Goal: Find contact information: Find contact information

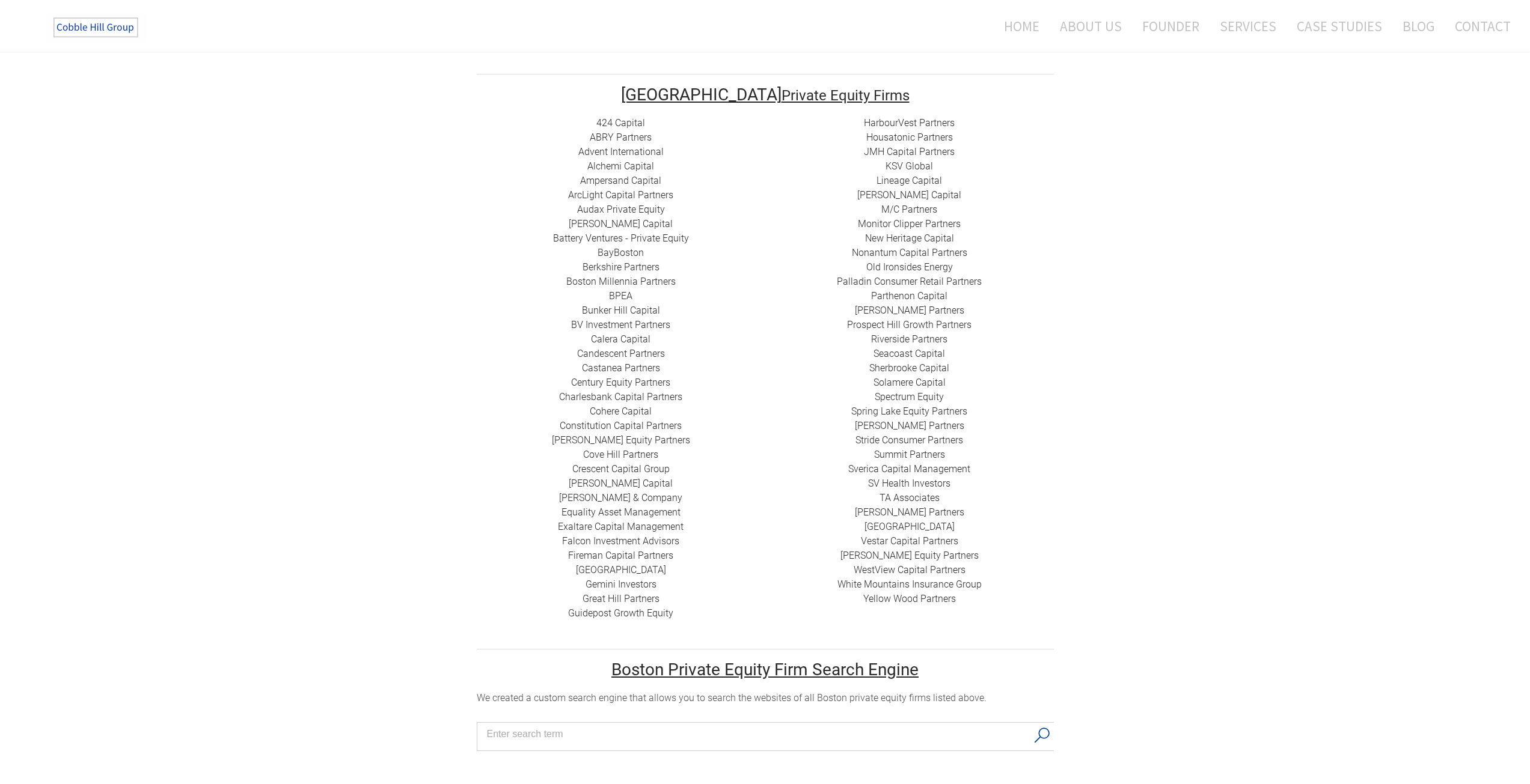
scroll to position [237, 0]
click at [654, 318] on link "BV Investment Partners" at bounding box center [621, 324] width 99 height 11
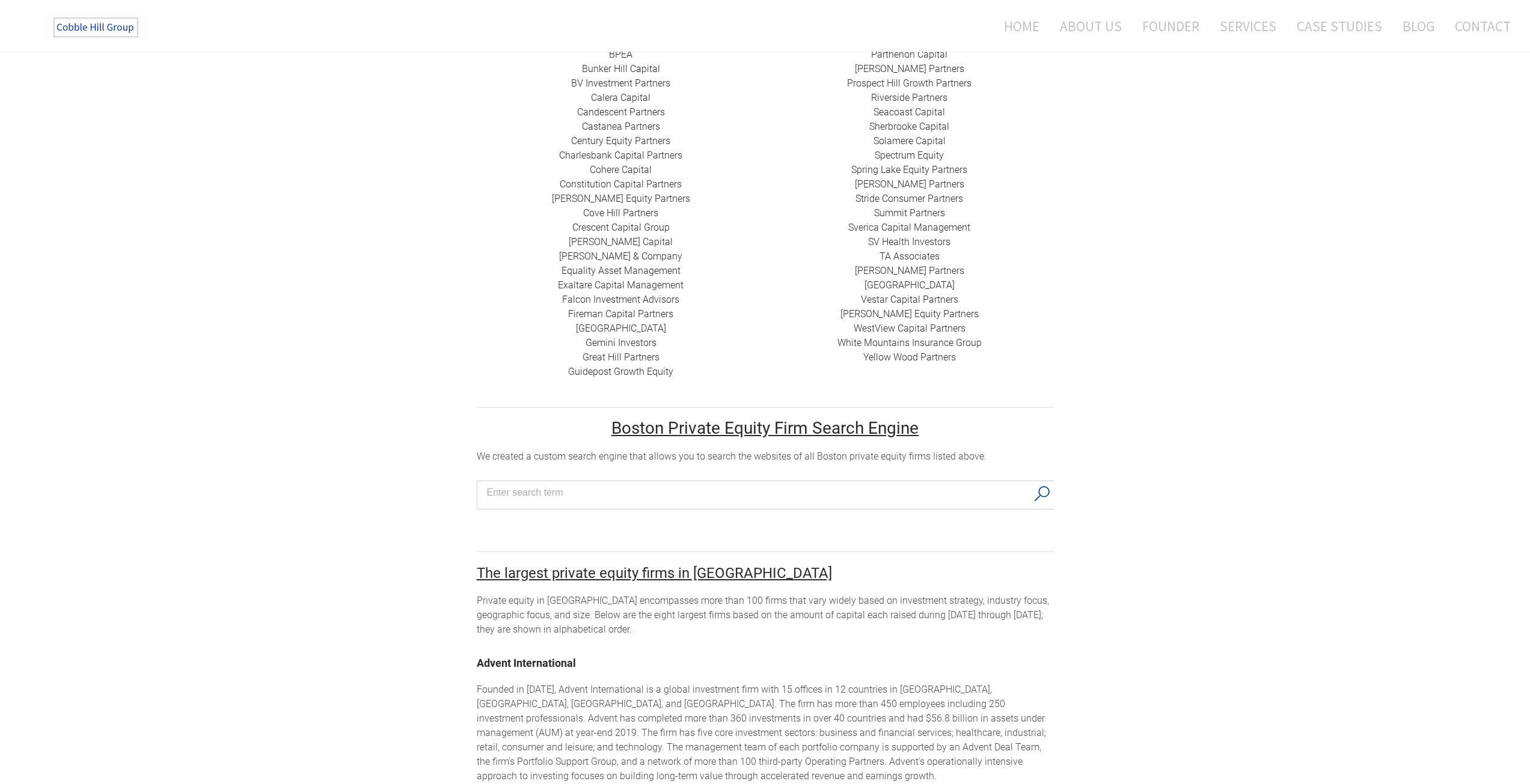
scroll to position [479, 0]
click at [933, 293] on link "​Vestar Capital Partners" at bounding box center [909, 299] width 97 height 11
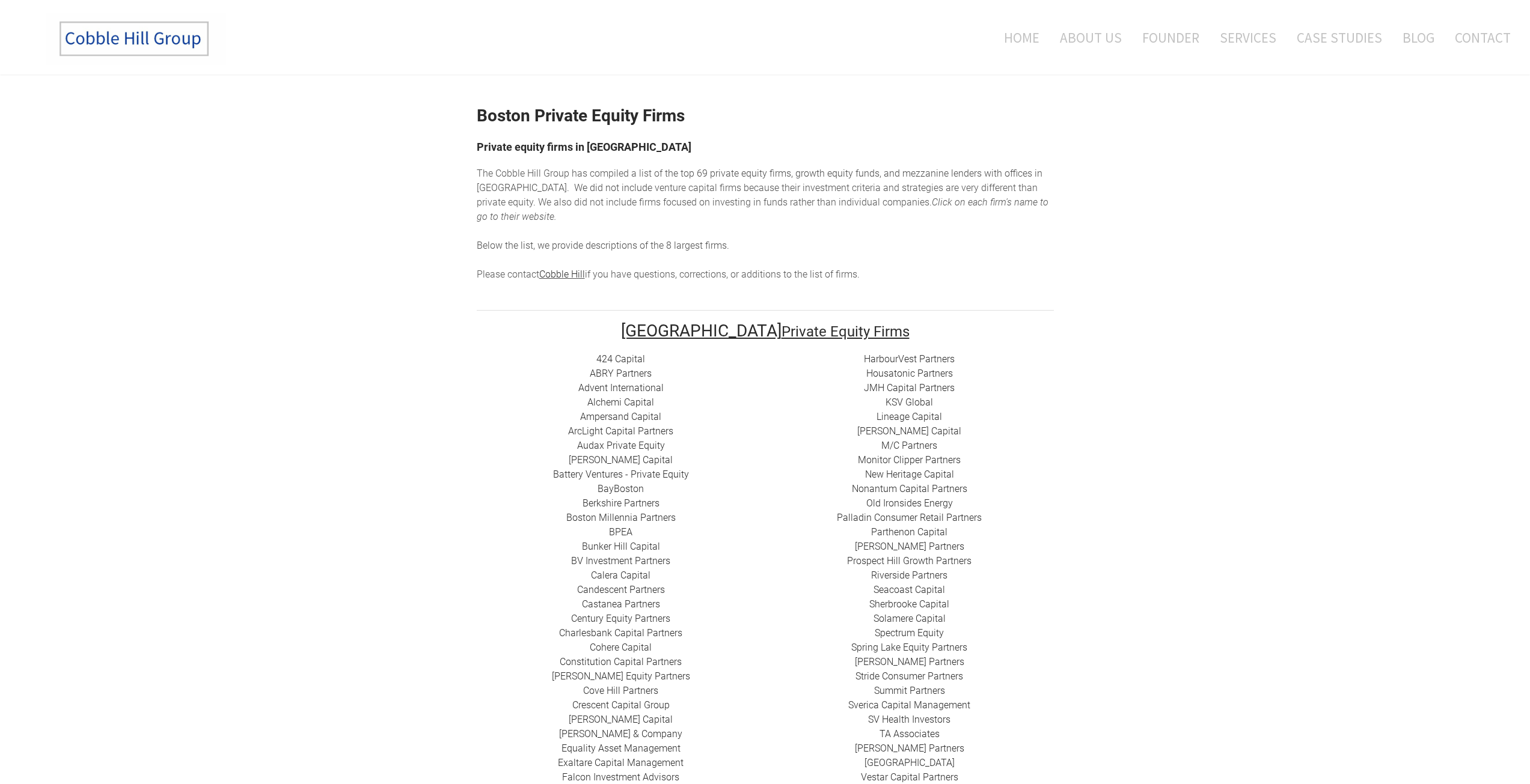
scroll to position [0, 0]
click at [630, 354] on link "424 Capital" at bounding box center [620, 360] width 48 height 11
click at [902, 498] on link "​Old Ironsides Energy" at bounding box center [909, 504] width 87 height 11
click at [1471, 36] on link "Contact" at bounding box center [1478, 38] width 65 height 50
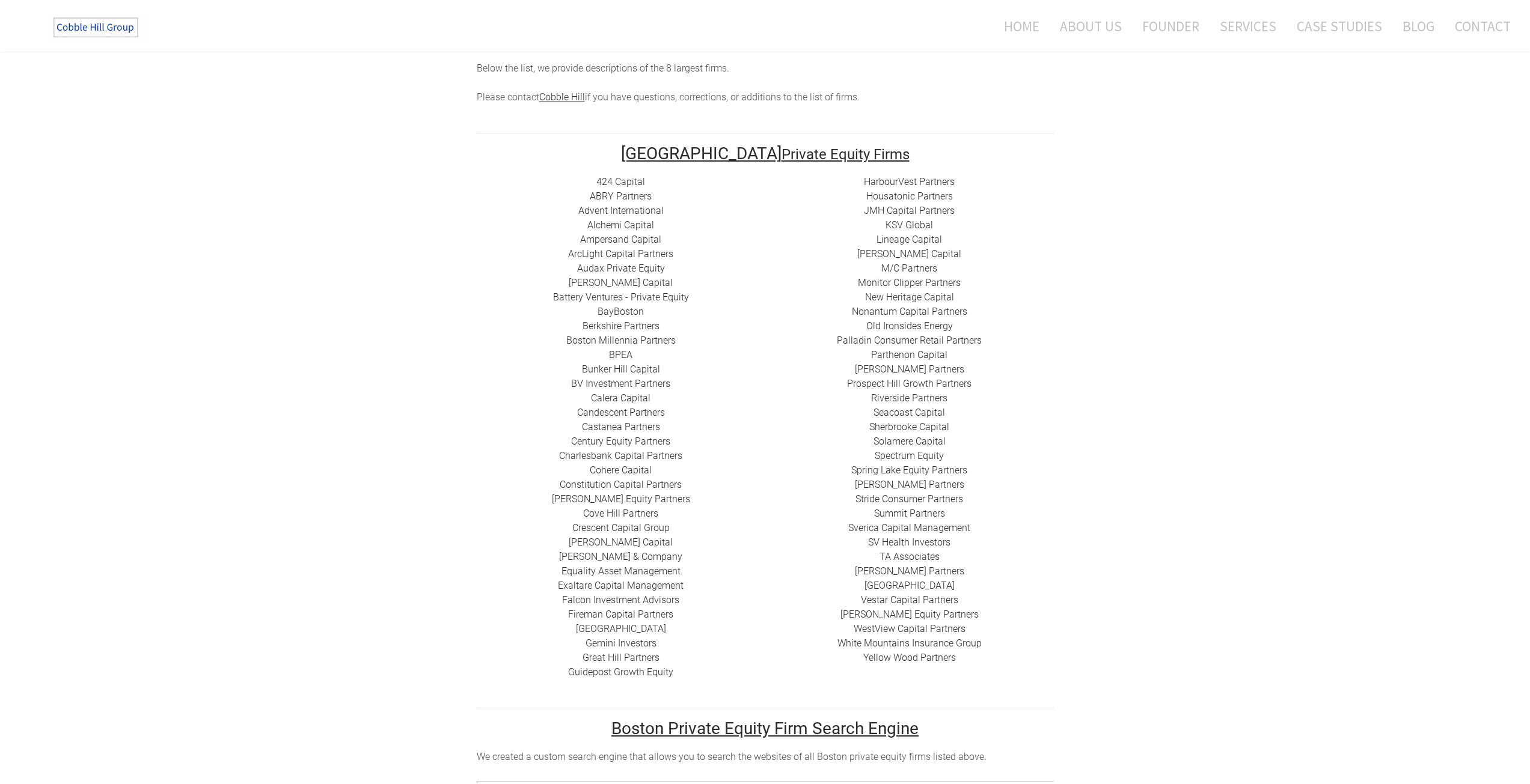
scroll to position [179, 0]
click at [635, 463] on link "Cohere Capital" at bounding box center [620, 469] width 62 height 11
drag, startPoint x: 1123, startPoint y: 152, endPoint x: 351, endPoint y: 200, distance: 773.5
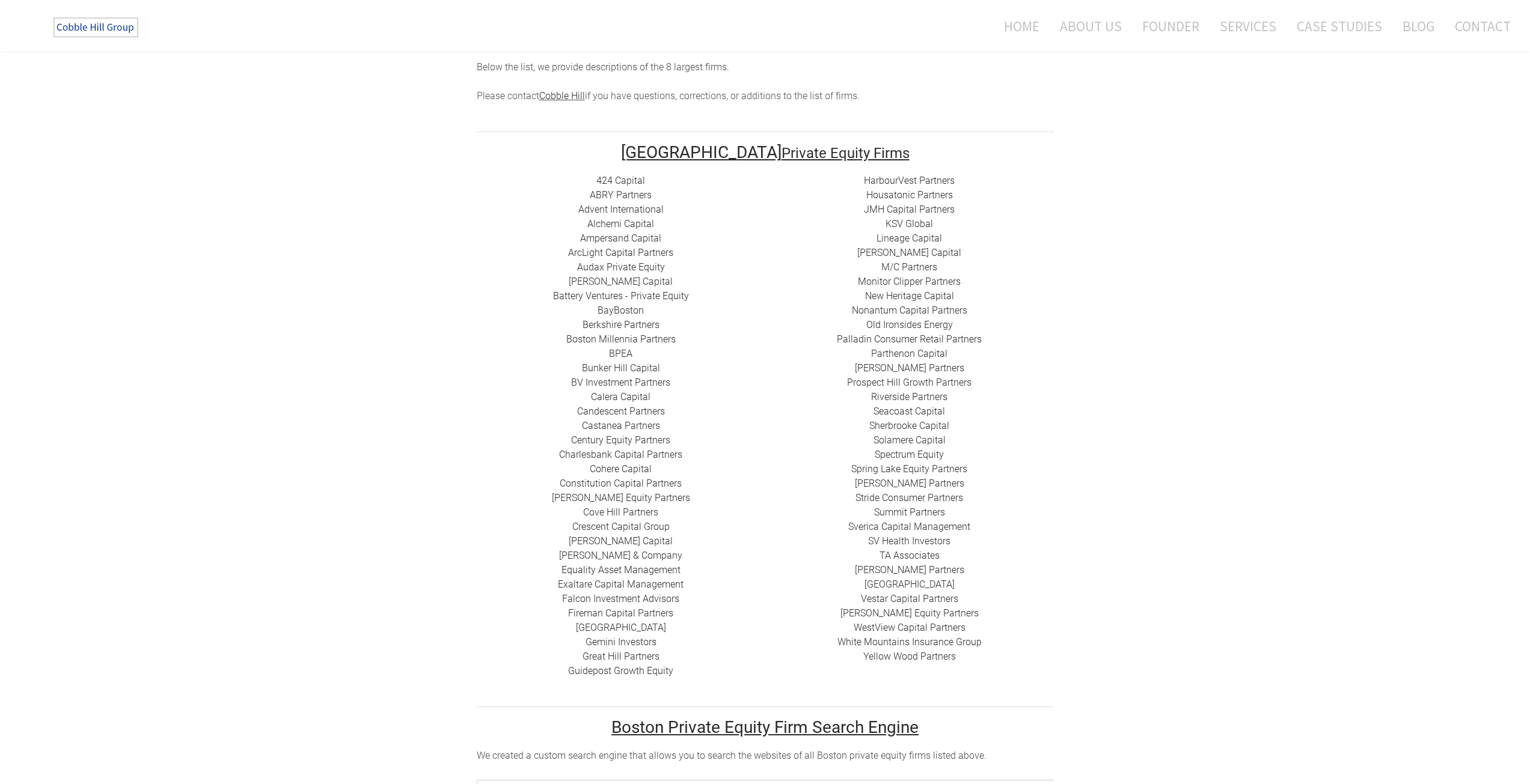
click at [942, 305] on link "Nonantum Capital Partners" at bounding box center [909, 311] width 115 height 11
click at [619, 478] on link "Constitution Capital Partners" at bounding box center [621, 484] width 122 height 11
click at [910, 478] on link "Stone-Goff Partners" at bounding box center [909, 484] width 110 height 11
click at [921, 492] on link "Stride Consumer Partners" at bounding box center [909, 498] width 108 height 11
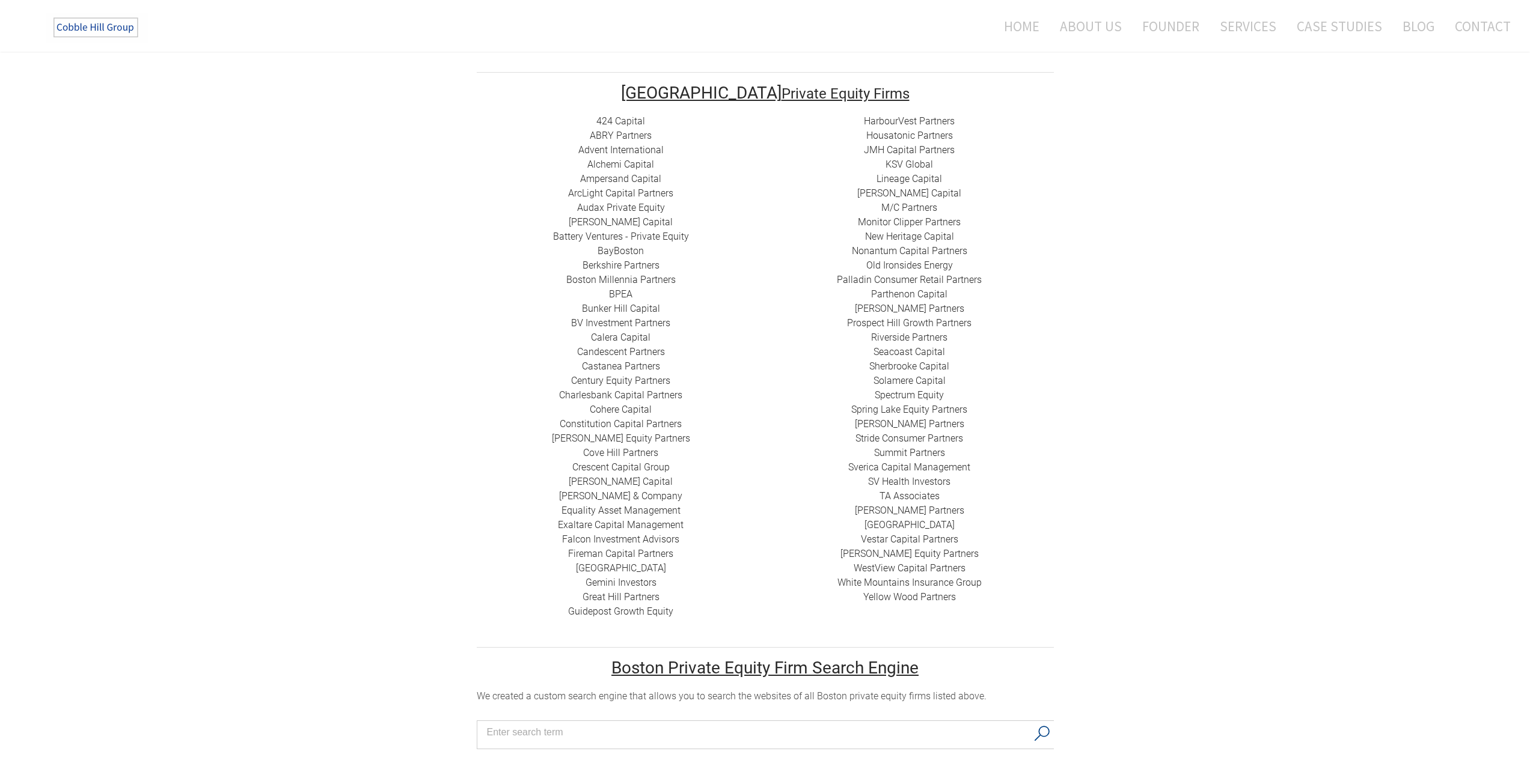
scroll to position [239, 0]
click at [646, 519] on link "​Exaltare Capital Management" at bounding box center [620, 524] width 125 height 11
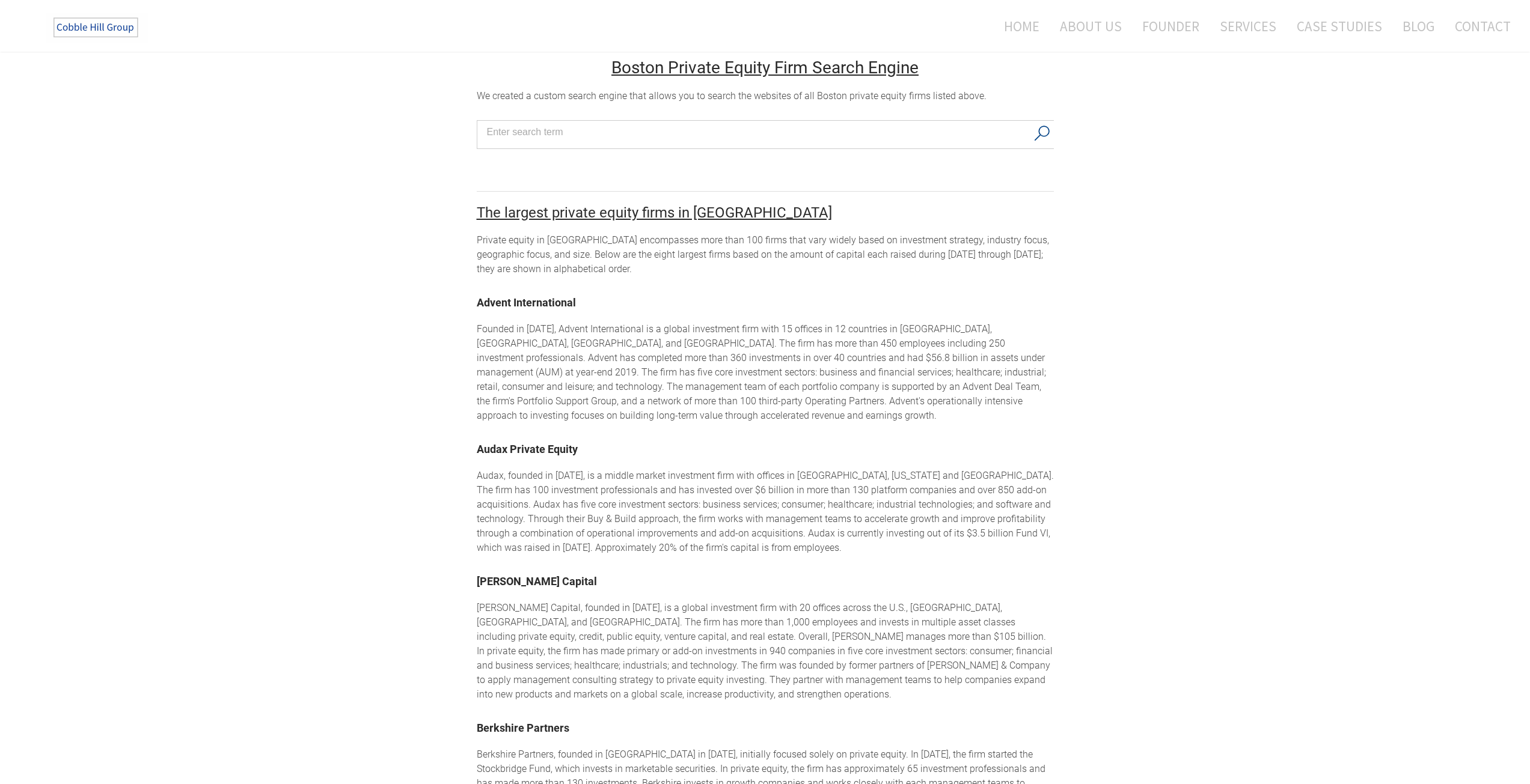
scroll to position [839, 0]
click at [843, 330] on div "Founded in 1984, Advent International is a global investment firm with 15 offic…" at bounding box center [765, 372] width 577 height 101
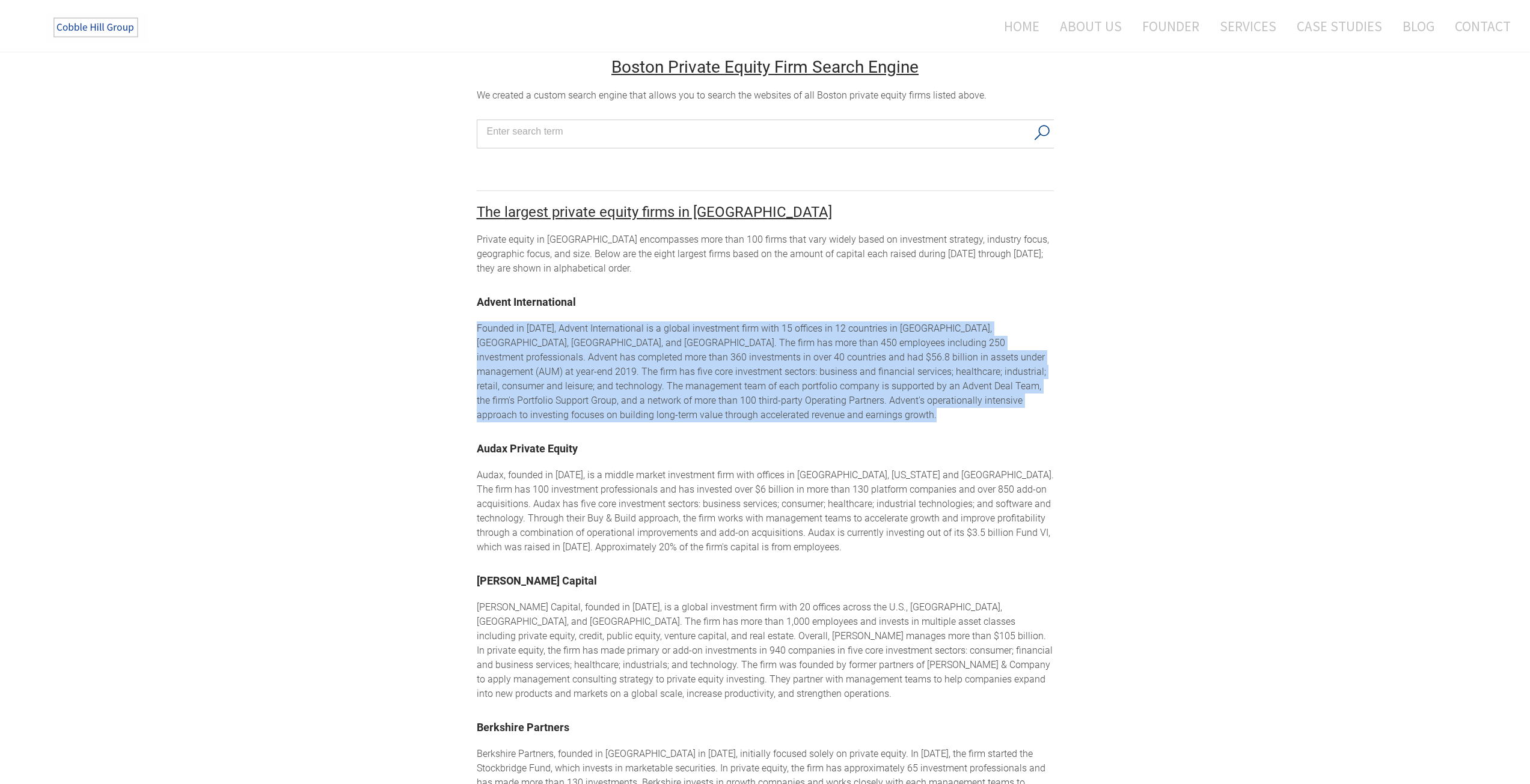
drag, startPoint x: 843, startPoint y: 330, endPoint x: 848, endPoint y: 327, distance: 5.8
click at [843, 329] on div "Founded in 1984, Advent International is a global investment firm with 15 offic…" at bounding box center [765, 372] width 577 height 101
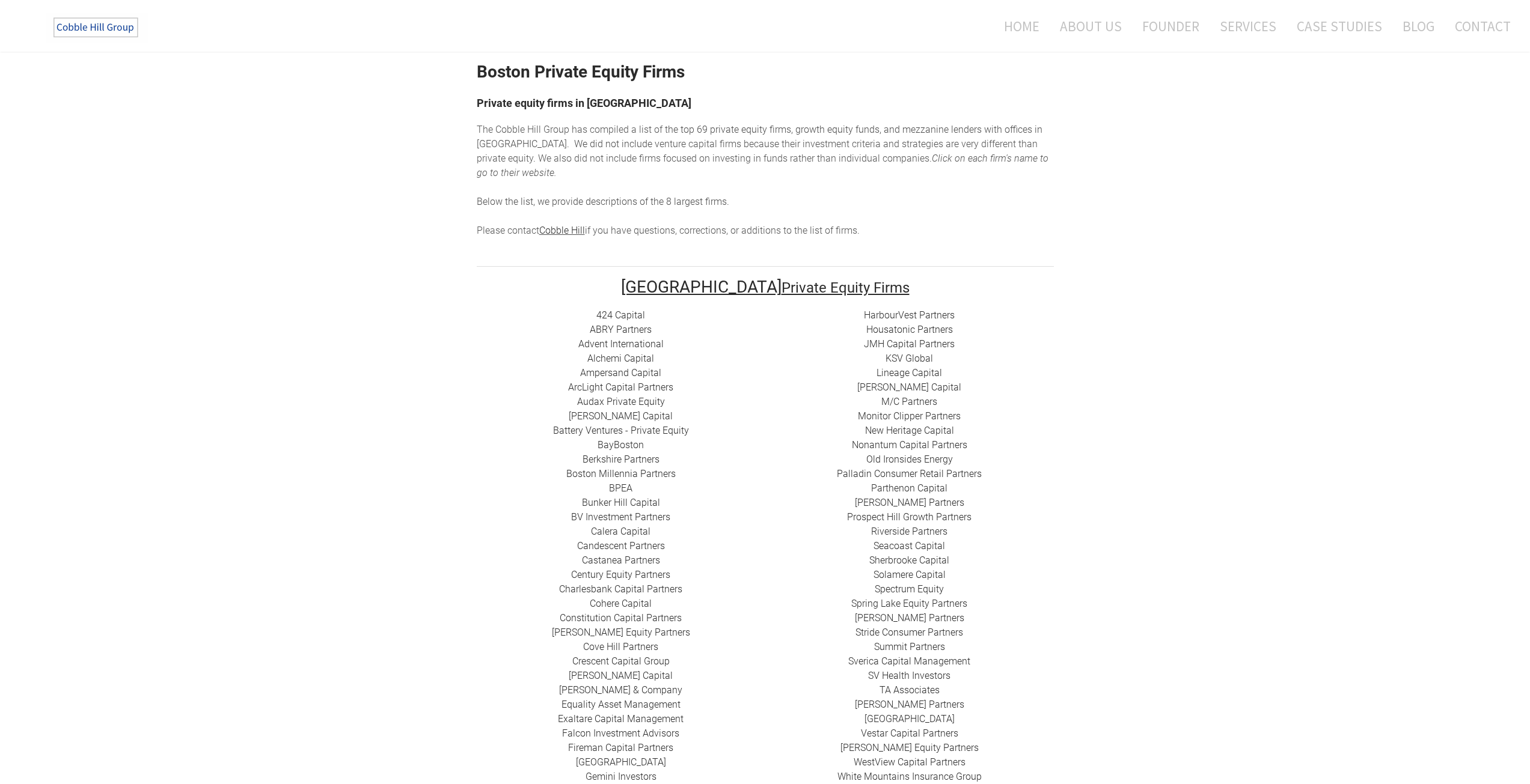
scroll to position [0, 0]
